Goal: Information Seeking & Learning: Learn about a topic

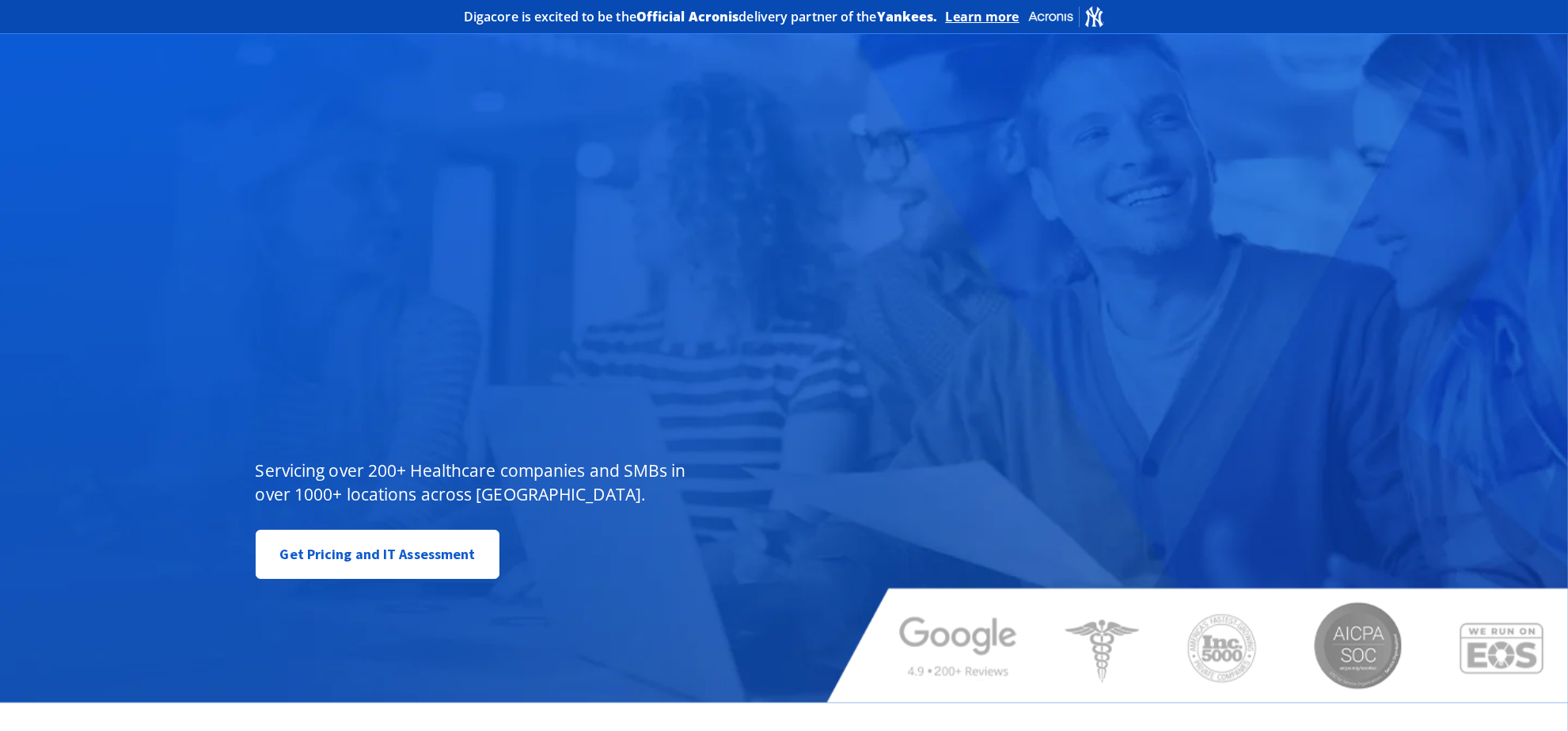
click at [532, 270] on div "Managed IT, done better. You don’t have to do IT alone. Servicing over 200+ Hea…" at bounding box center [524, 411] width 561 height 354
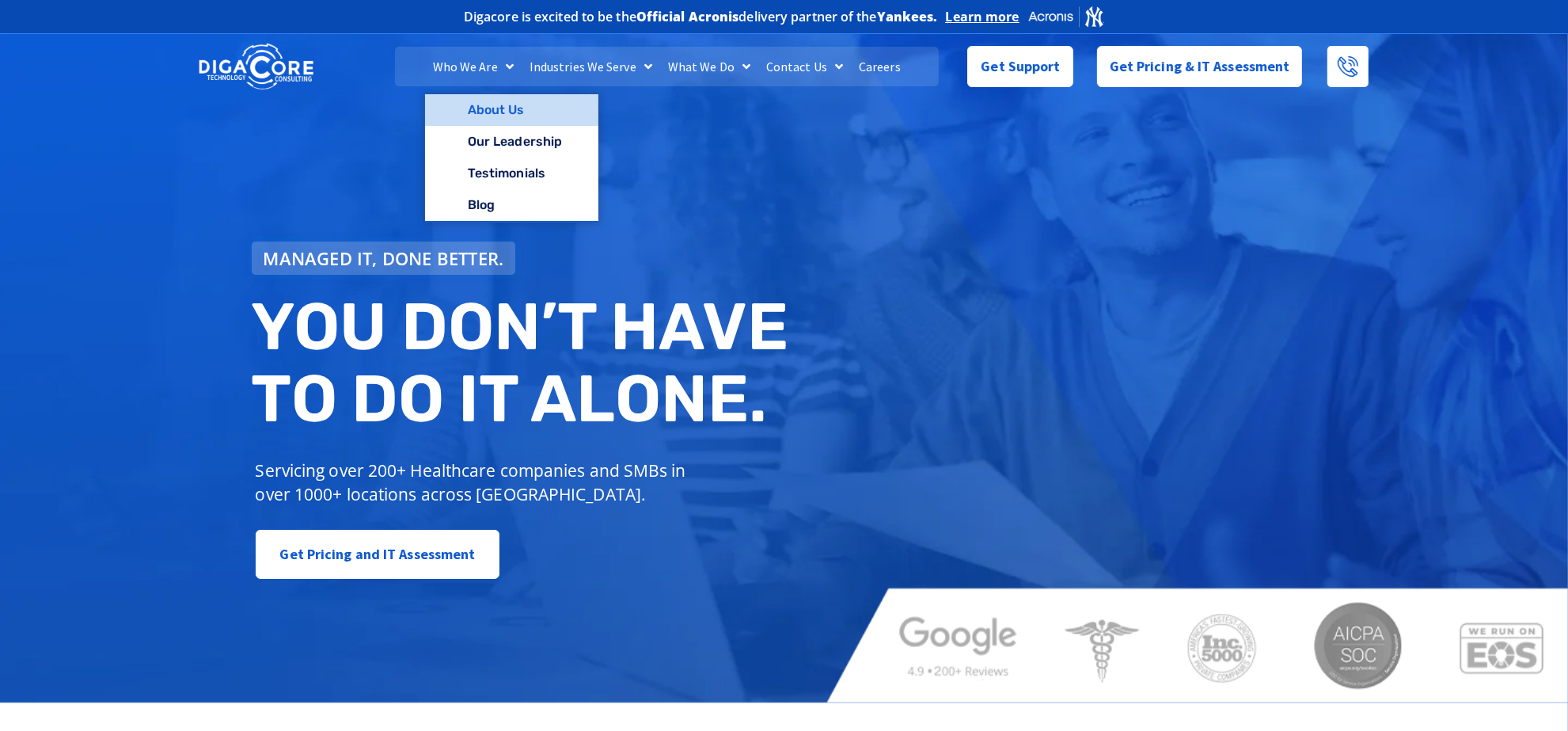
click at [470, 112] on link "About Us" at bounding box center [511, 109] width 173 height 32
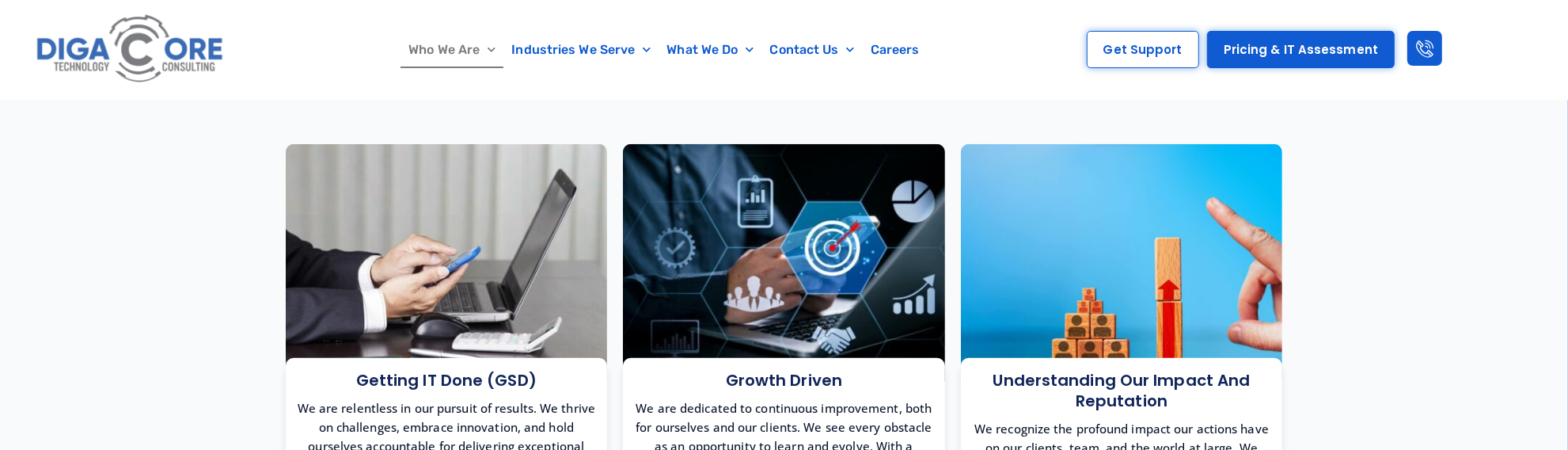
scroll to position [1090, 0]
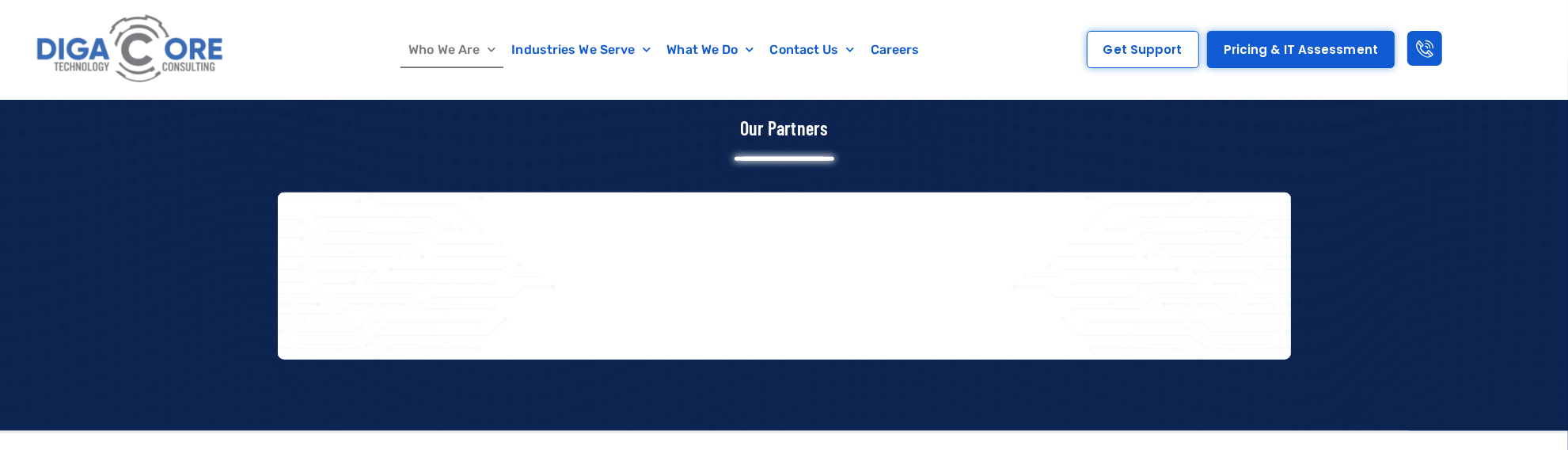
drag, startPoint x: 1394, startPoint y: 448, endPoint x: 1326, endPoint y: 345, distance: 123.4
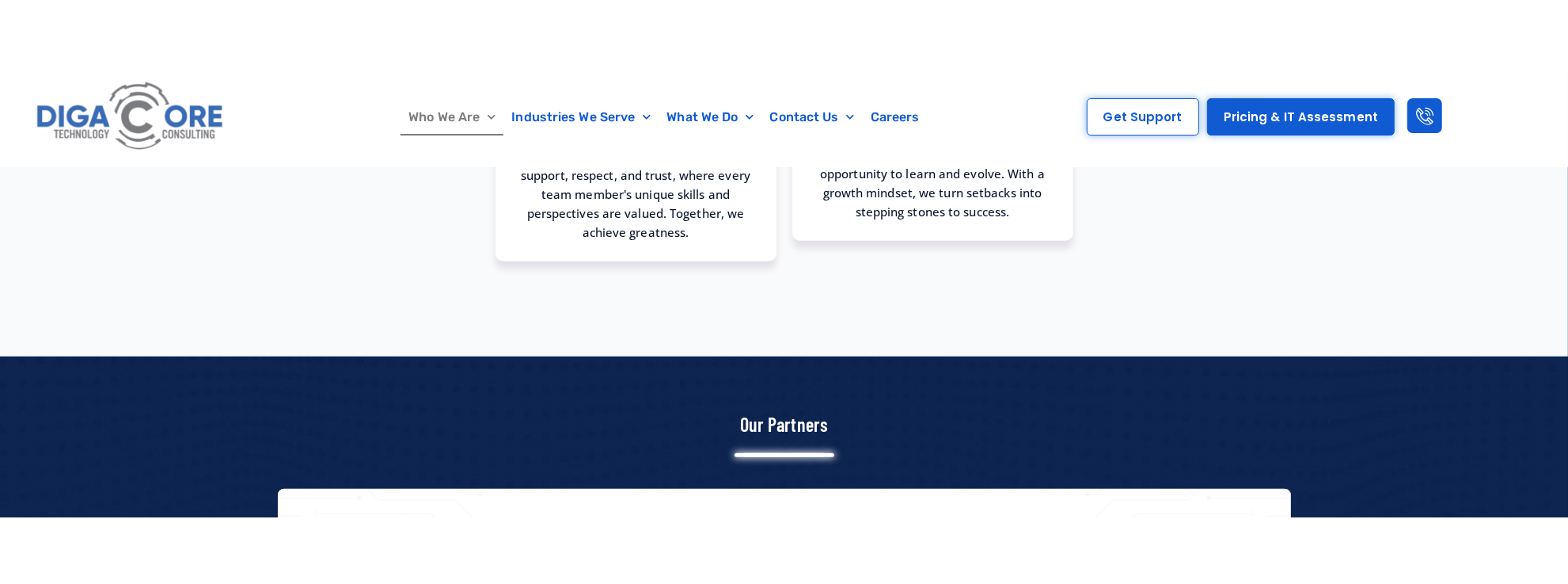
scroll to position [1265, 0]
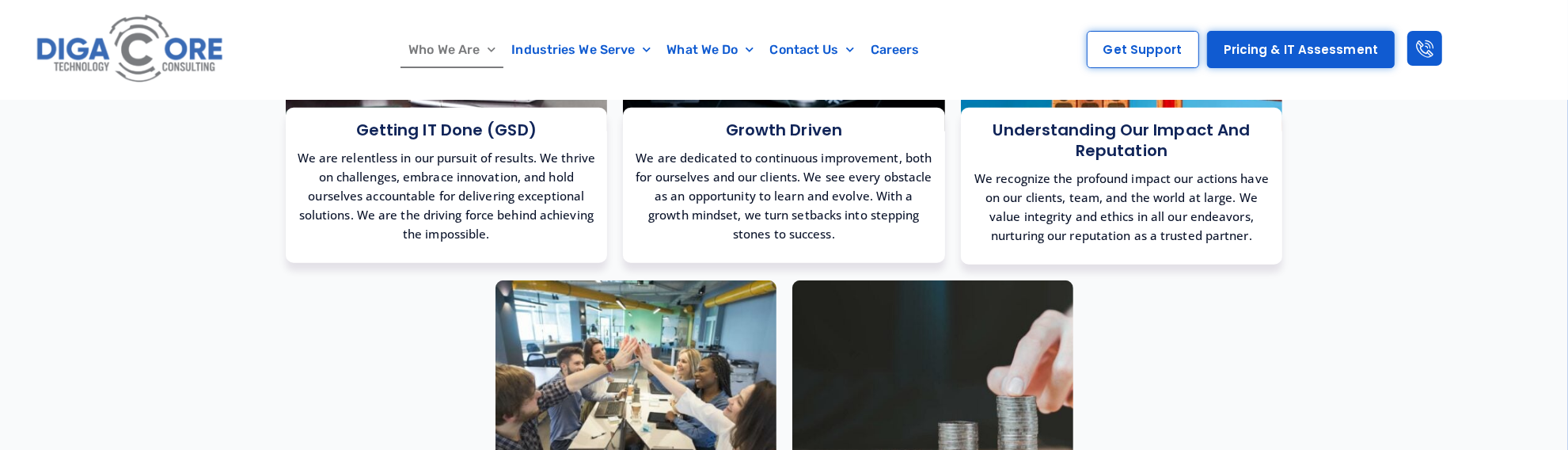
click at [123, 289] on section "Getting IT Done (GSD) We are relentless in our pursuit of results. We thrive on…" at bounding box center [784, 291] width 1568 height 986
click at [1424, 449] on section "Getting IT Done (GSD) We are relentless in our pursuit of results. We thrive on…" at bounding box center [784, 291] width 1568 height 986
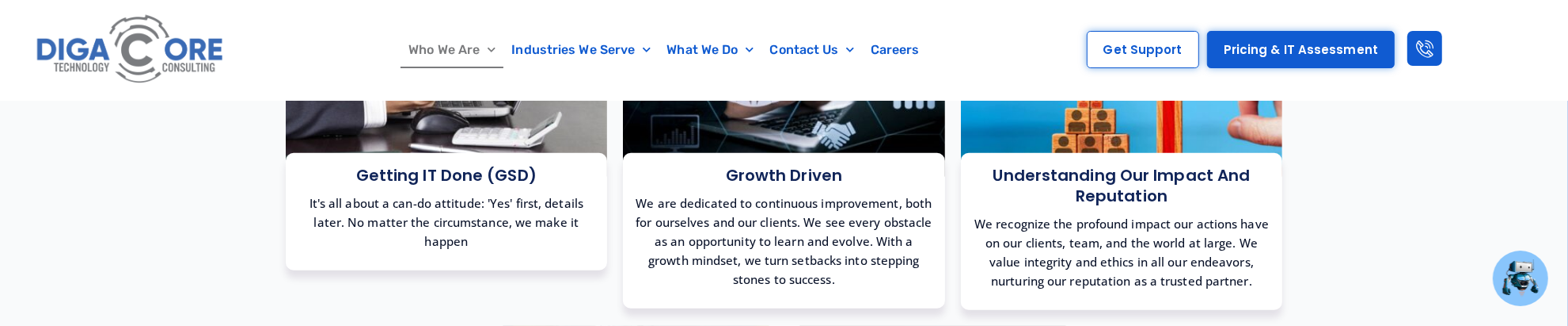
scroll to position [1187, 0]
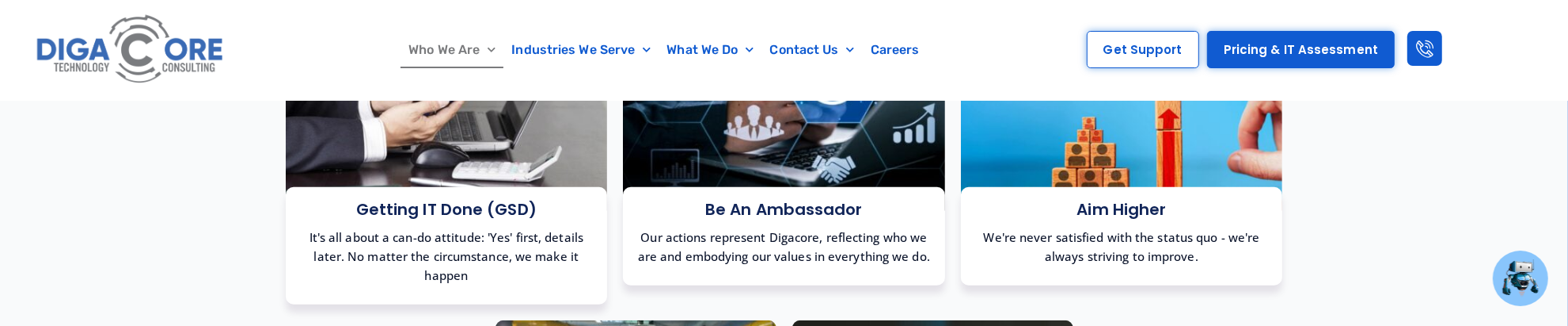
scroll to position [1583, 0]
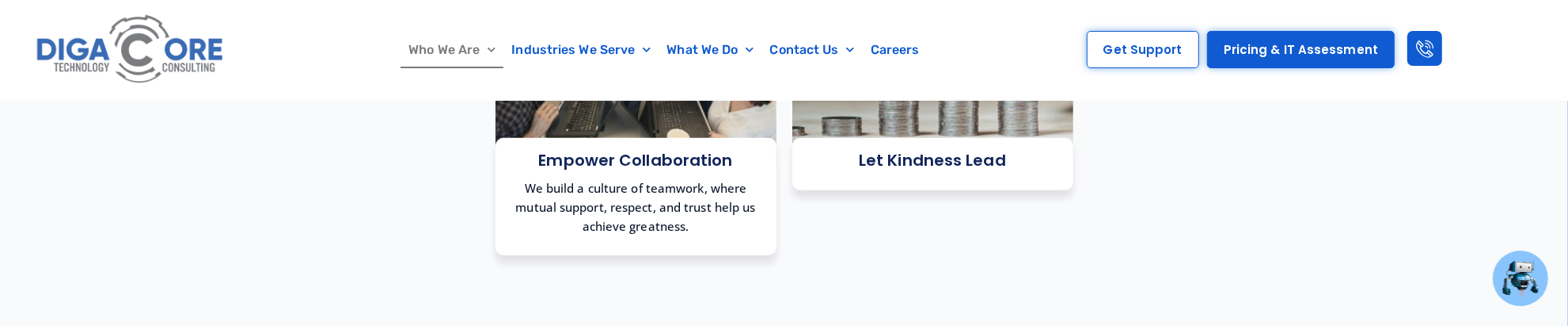
click at [300, 250] on section "Empower Collaboration We build a culture of teamwork, where mutual support, res…" at bounding box center [784, 89] width 1013 height 347
click at [1100, 236] on section "Empower Collaboration We build a culture of teamwork, where mutual support, res…" at bounding box center [784, 89] width 1013 height 347
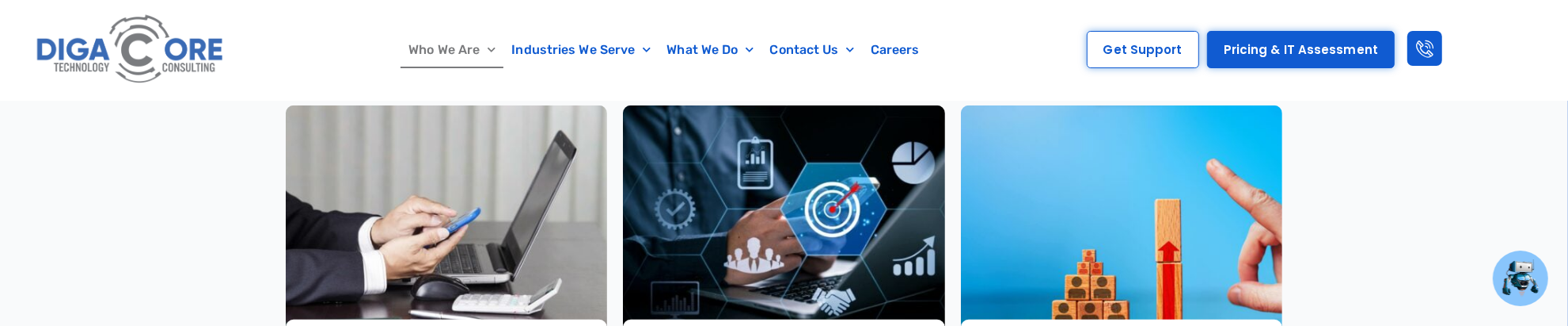
scroll to position [1087, 0]
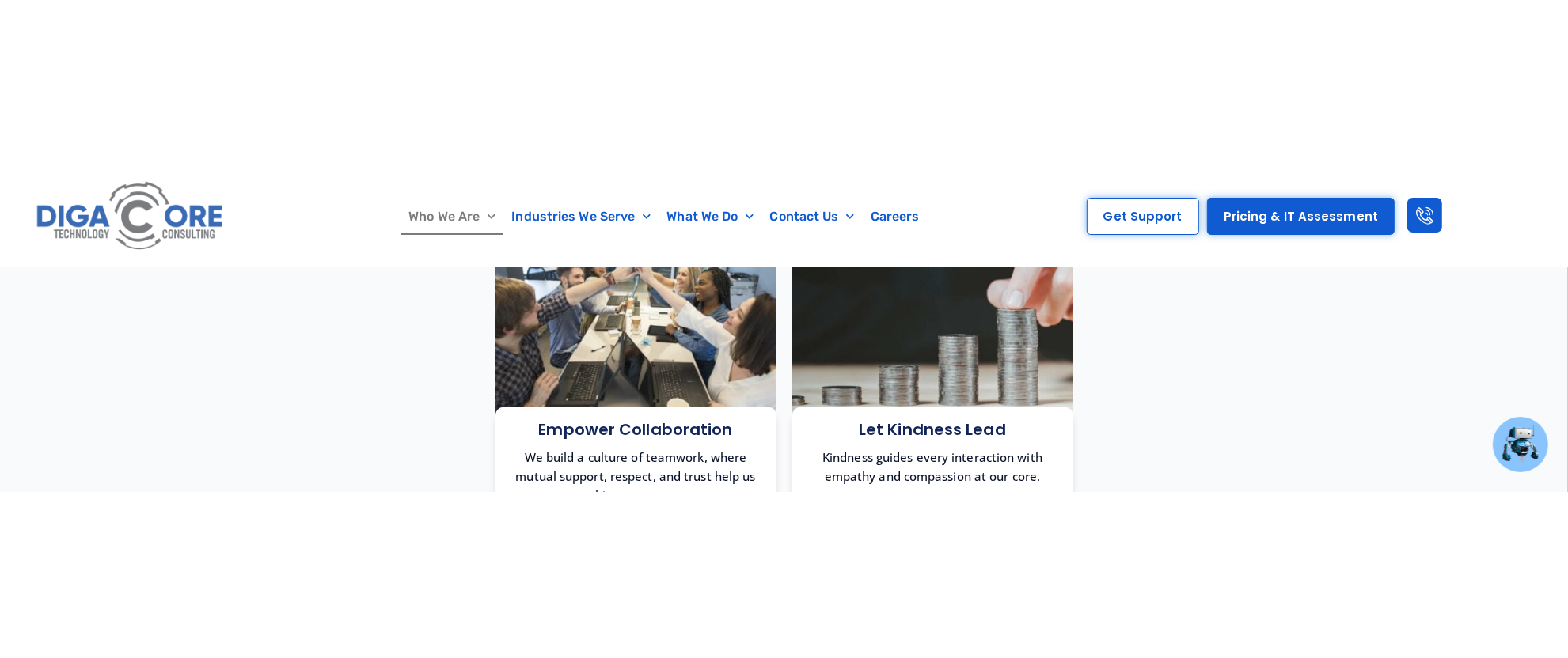
scroll to position [1482, 0]
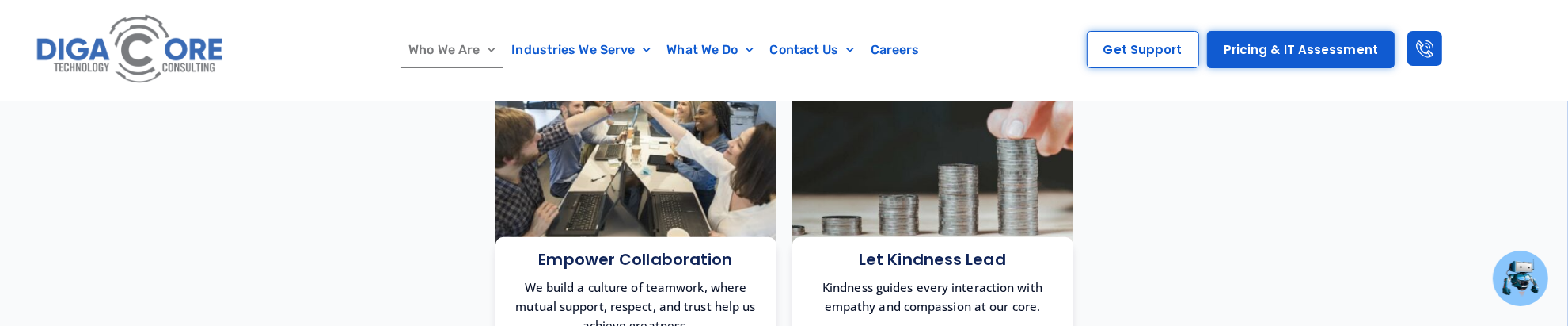
click at [1340, 239] on section "Getting IT Done (GSD) It's all about a can-do attitude: 'Yes' first, details la…" at bounding box center [784, 15] width 1568 height 869
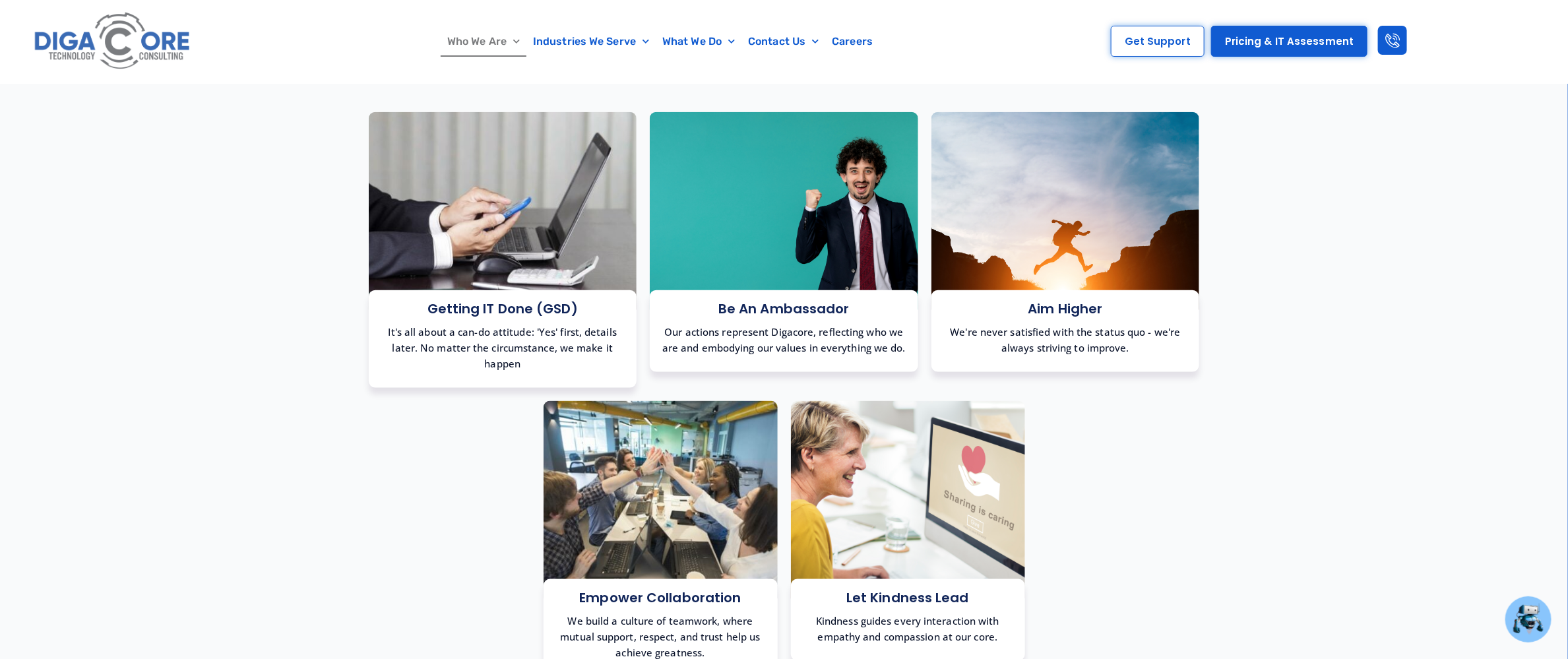
scroll to position [865, 0]
